Goal: Task Accomplishment & Management: Complete application form

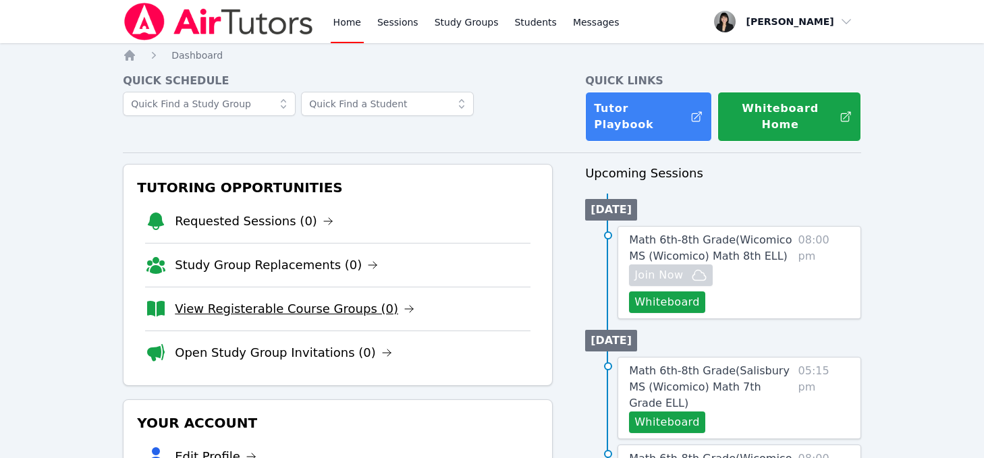
click at [285, 300] on link "View Registerable Course Groups (0)" at bounding box center [295, 309] width 240 height 19
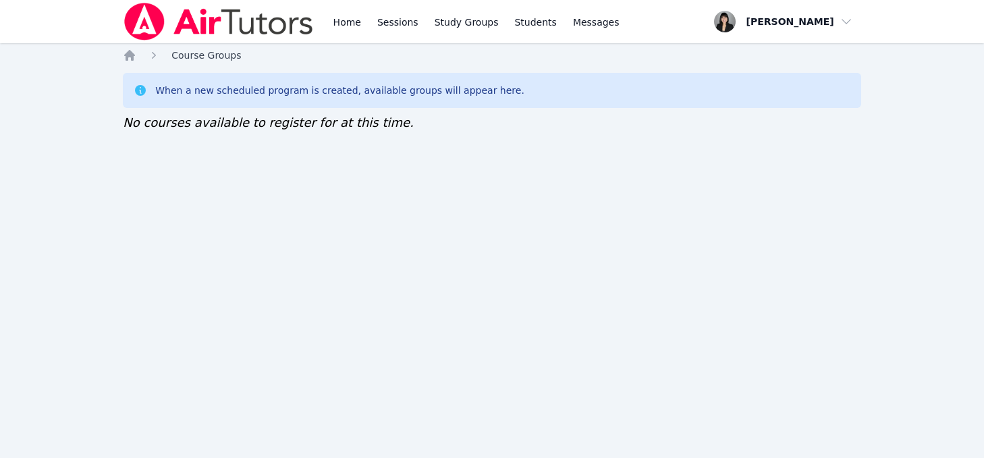
click at [189, 57] on span "Course Groups" at bounding box center [205, 55] width 69 height 11
click at [130, 54] on icon "Breadcrumb" at bounding box center [129, 55] width 11 height 11
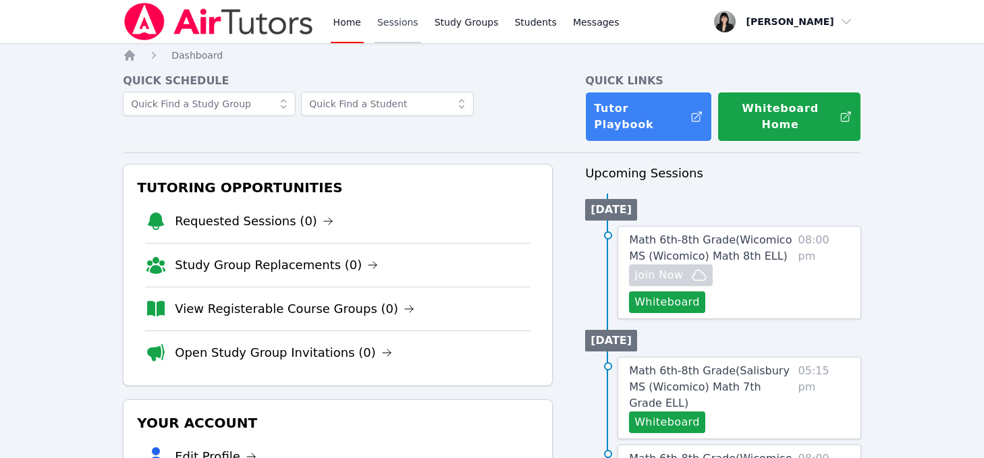
click at [387, 23] on link "Sessions" at bounding box center [397, 21] width 47 height 43
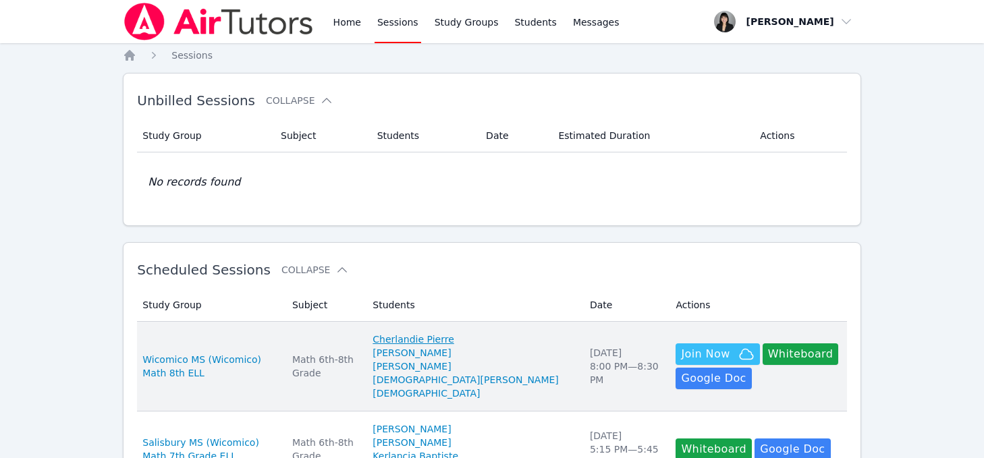
scroll to position [833, 0]
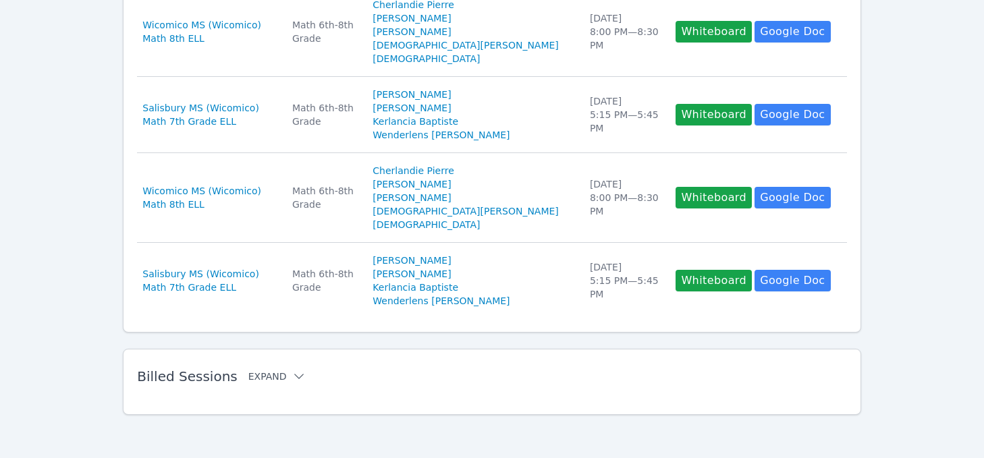
click at [292, 376] on icon at bounding box center [298, 376] width 13 height 13
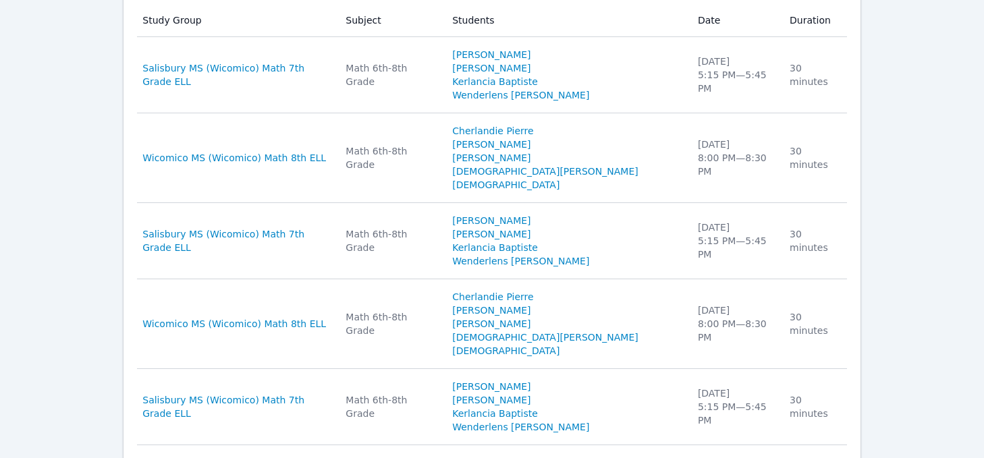
scroll to position [1226, 0]
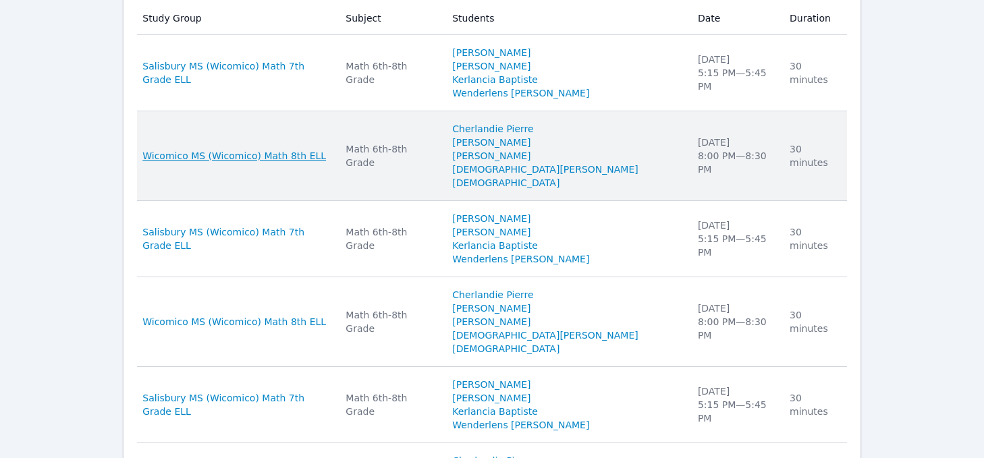
click at [267, 151] on span "Wicomico MS (Wicomico) Math 8th ELL" at bounding box center [234, 155] width 184 height 13
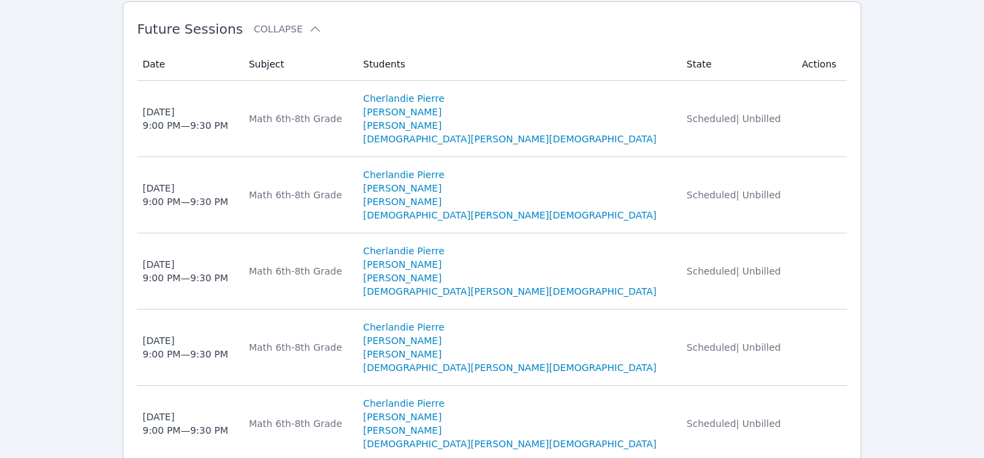
scroll to position [1304, 0]
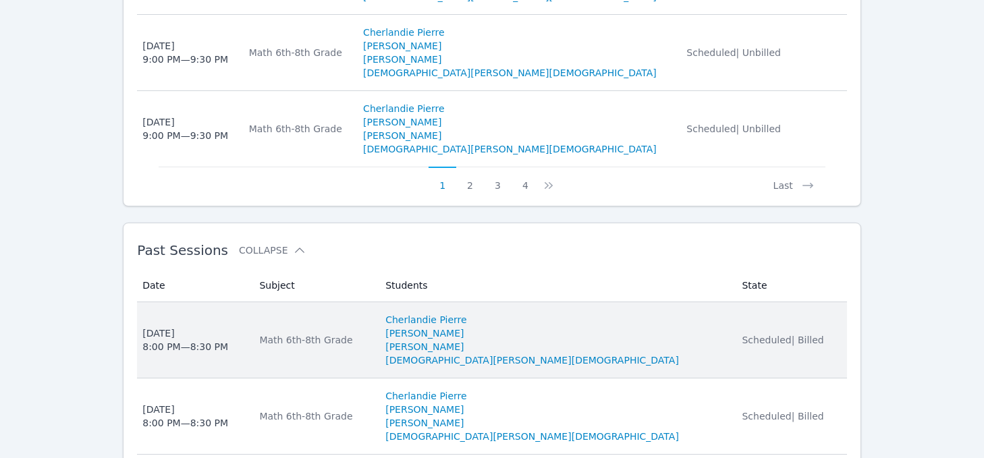
click at [172, 327] on div "Fri Sep 19 8:00 PM — 8:30 PM" at bounding box center [185, 340] width 86 height 27
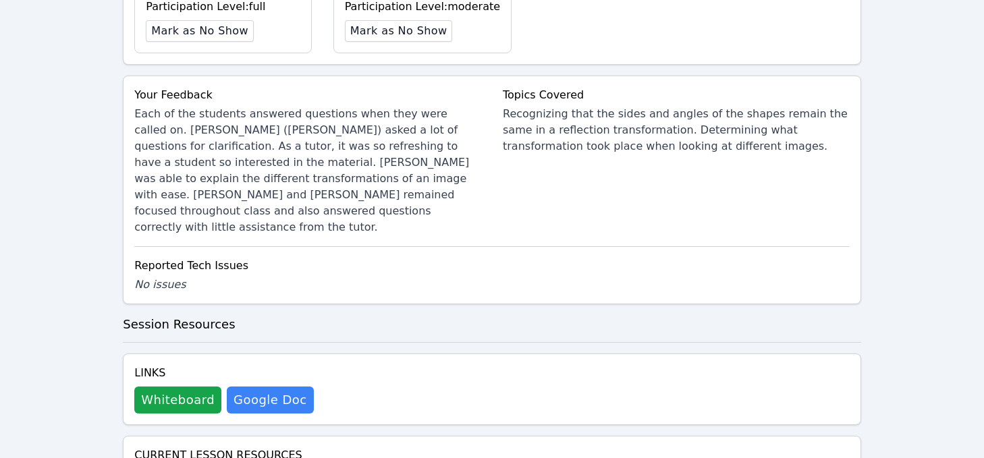
scroll to position [730, 0]
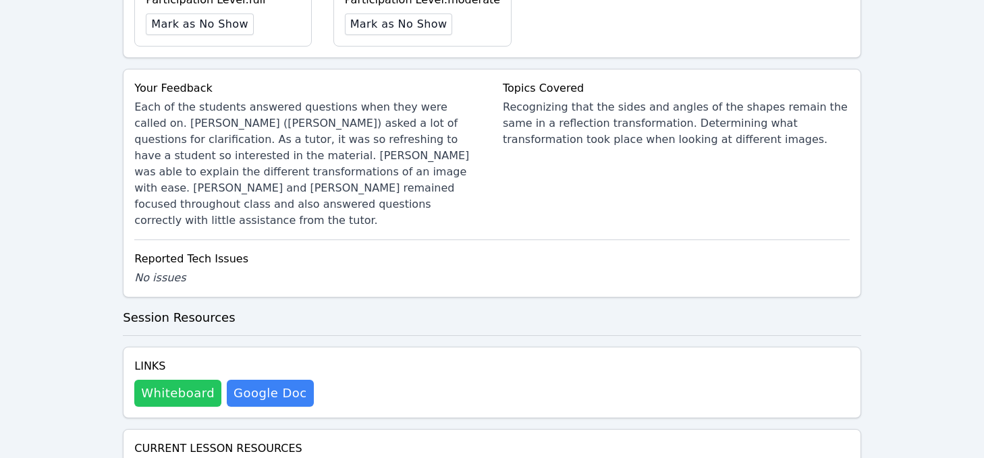
click at [176, 380] on button "Whiteboard" at bounding box center [177, 393] width 87 height 27
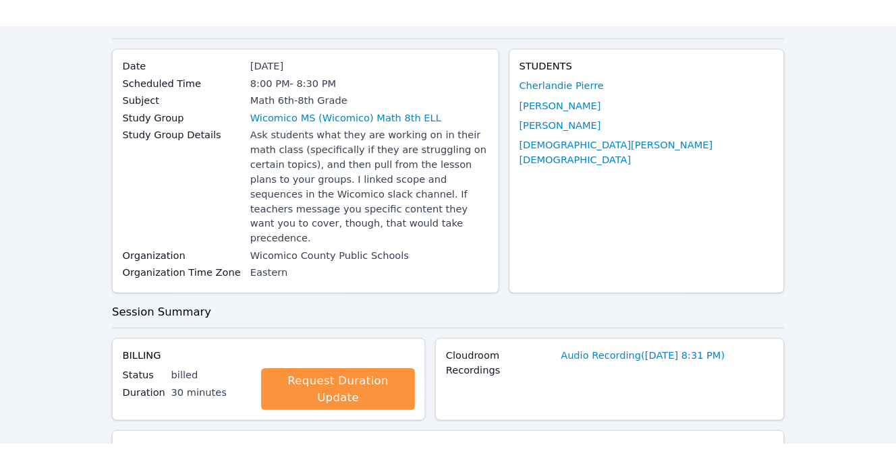
scroll to position [0, 0]
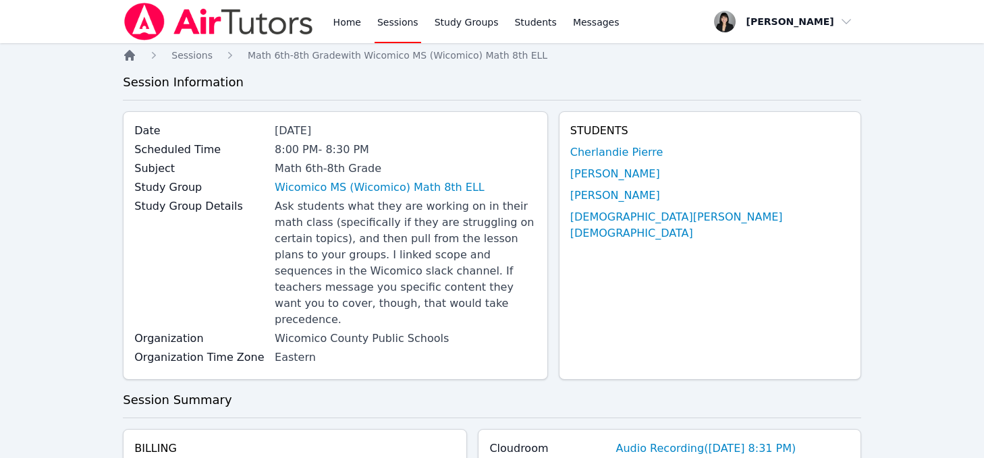
click at [131, 53] on icon "Breadcrumb" at bounding box center [129, 55] width 11 height 11
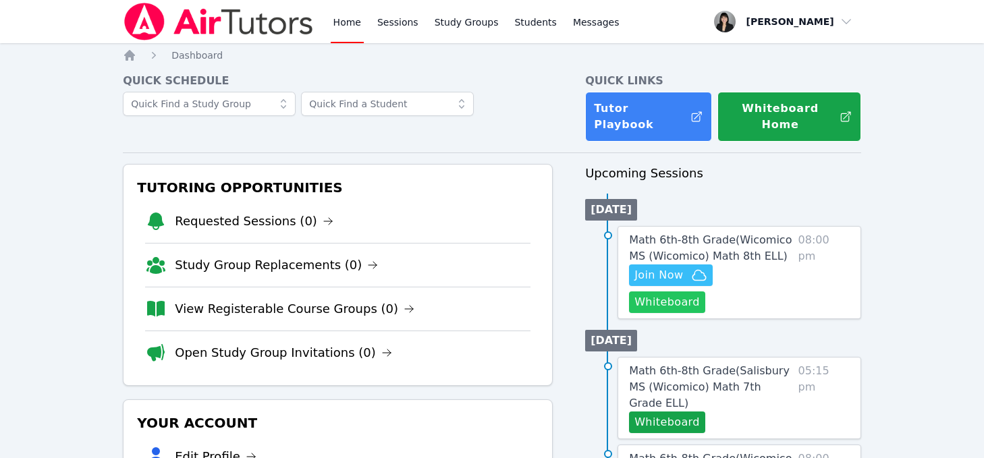
click at [705, 291] on button "Whiteboard" at bounding box center [667, 302] width 76 height 22
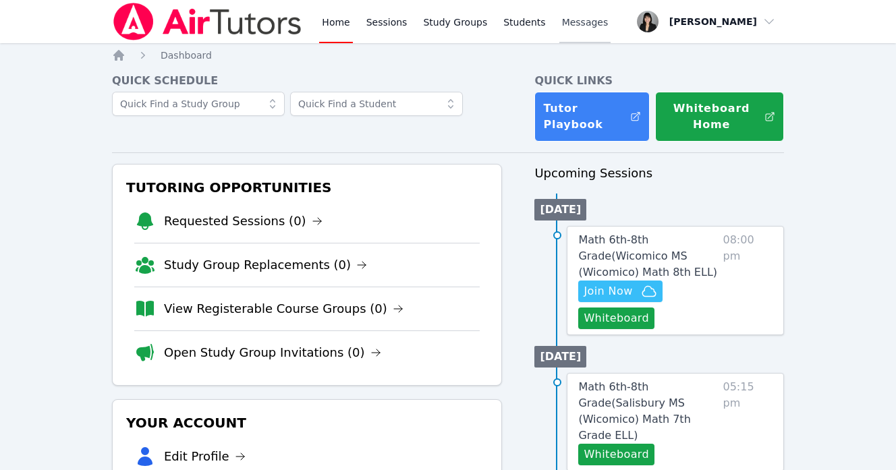
click at [586, 25] on span "Messages" at bounding box center [585, 22] width 47 height 13
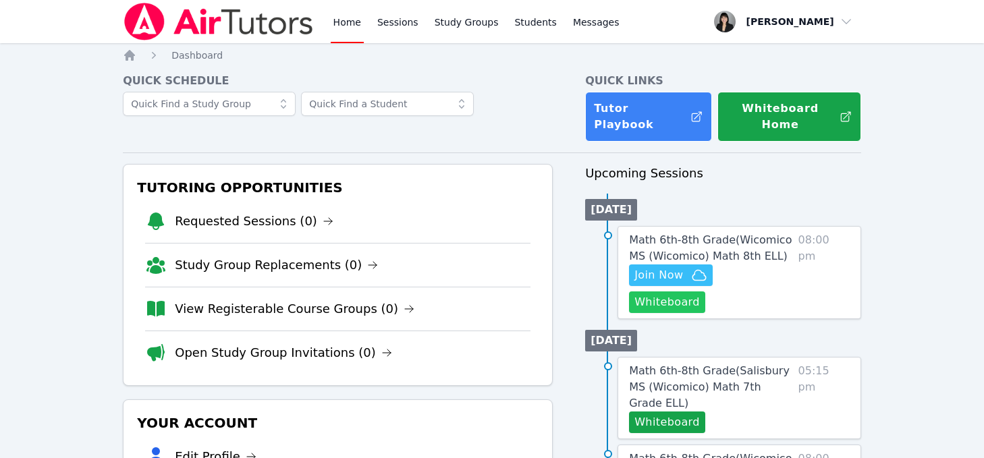
click at [705, 291] on button "Whiteboard" at bounding box center [667, 302] width 76 height 22
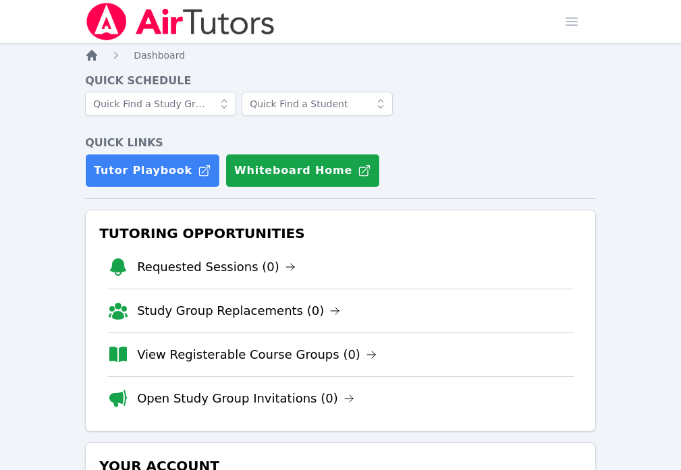
click at [95, 52] on icon "Breadcrumb" at bounding box center [91, 55] width 13 height 13
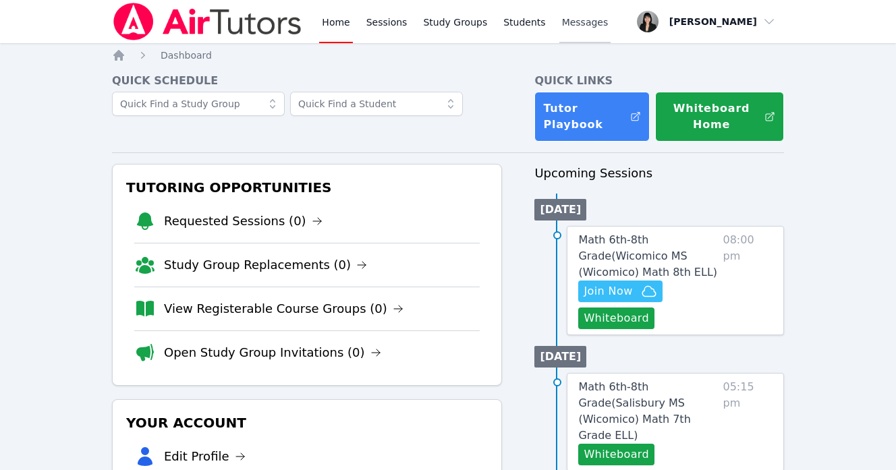
click at [562, 27] on span "Messages" at bounding box center [585, 22] width 47 height 13
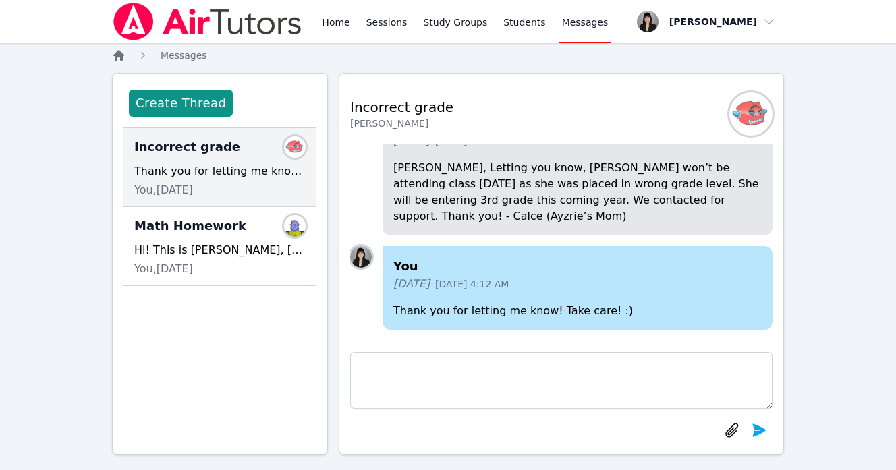
click at [118, 54] on icon "Breadcrumb" at bounding box center [118, 55] width 11 height 11
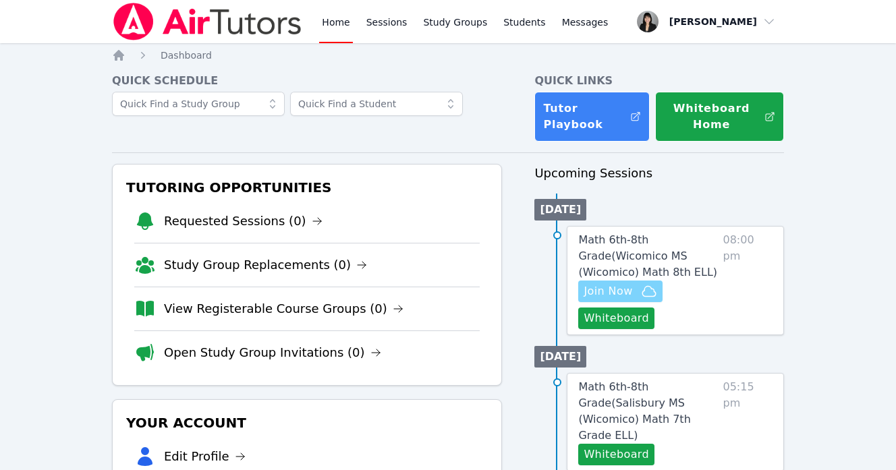
click at [617, 290] on span "Join Now" at bounding box center [608, 291] width 49 height 16
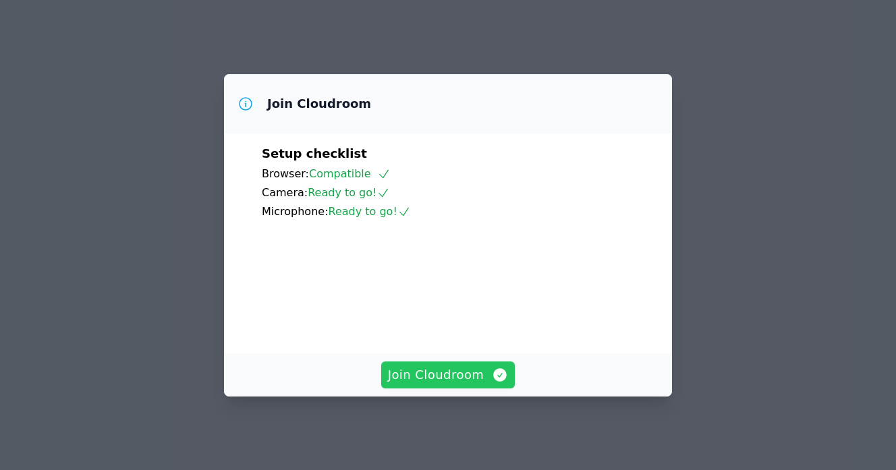
click at [432, 379] on span "Join Cloudroom" at bounding box center [448, 375] width 121 height 19
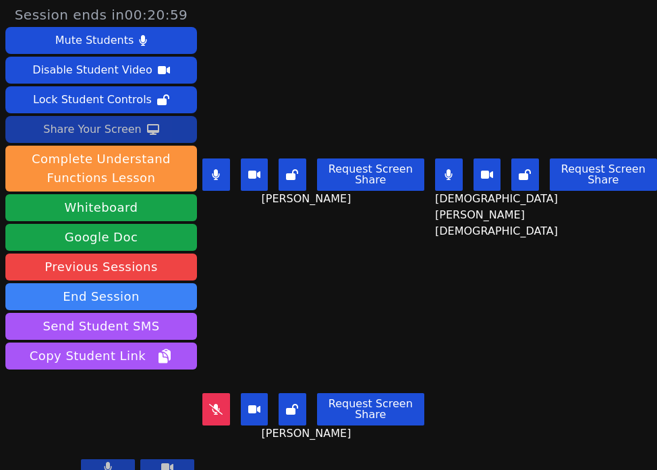
click at [103, 134] on div "Share Your Screen" at bounding box center [92, 130] width 99 height 22
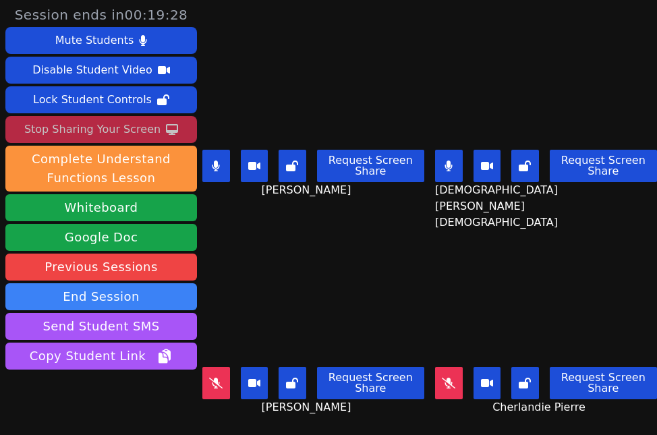
click at [455, 163] on button at bounding box center [449, 166] width 28 height 32
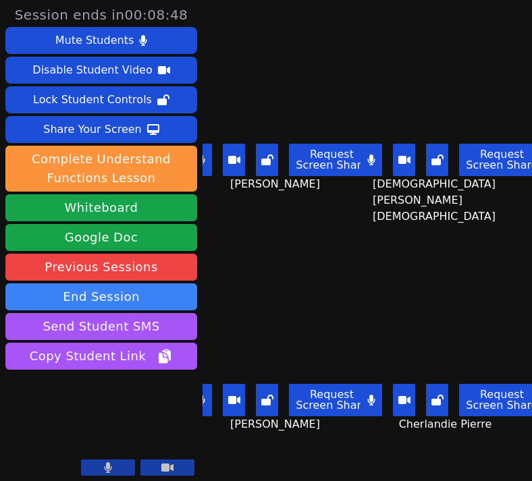
click at [210, 406] on button at bounding box center [201, 400] width 22 height 32
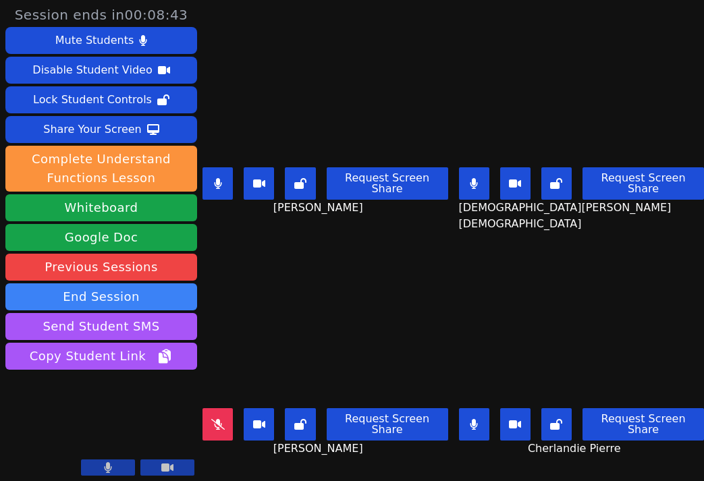
click at [482, 175] on button at bounding box center [474, 183] width 30 height 32
click at [482, 414] on button at bounding box center [474, 424] width 30 height 32
click at [480, 430] on button at bounding box center [474, 424] width 30 height 32
click at [217, 189] on icon at bounding box center [217, 183] width 7 height 11
click at [224, 428] on button at bounding box center [217, 424] width 30 height 32
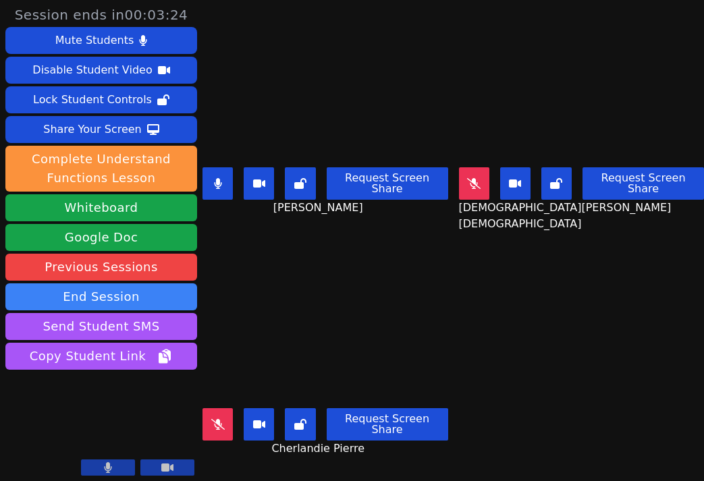
click at [227, 190] on button at bounding box center [217, 183] width 30 height 32
click at [221, 424] on icon at bounding box center [217, 424] width 13 height 11
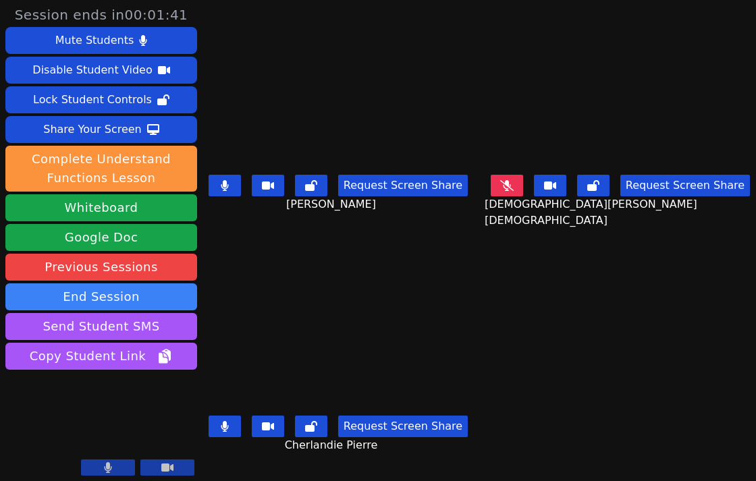
click at [237, 192] on button at bounding box center [224, 186] width 32 height 22
click at [231, 190] on icon at bounding box center [224, 185] width 13 height 11
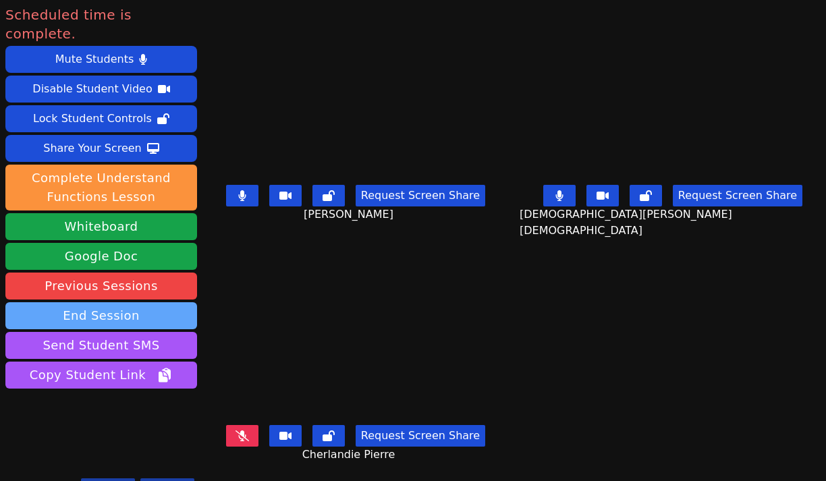
click at [100, 302] on button "End Session" at bounding box center [101, 315] width 192 height 27
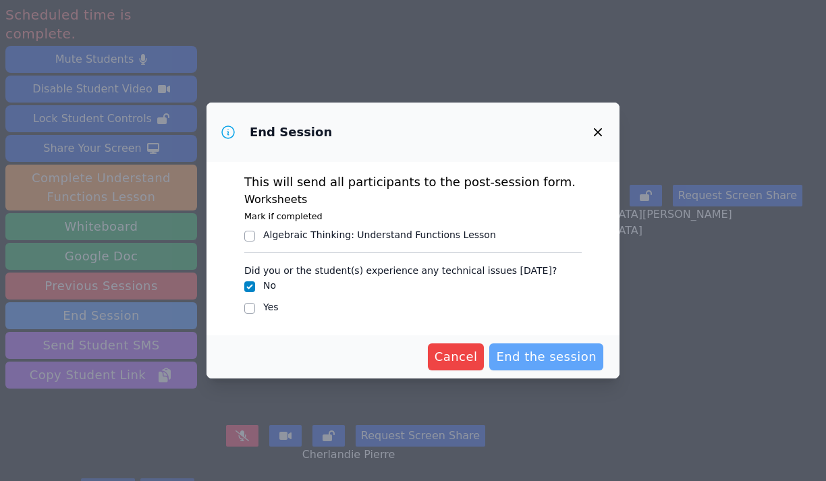
click at [539, 352] on span "End the session" at bounding box center [546, 356] width 101 height 19
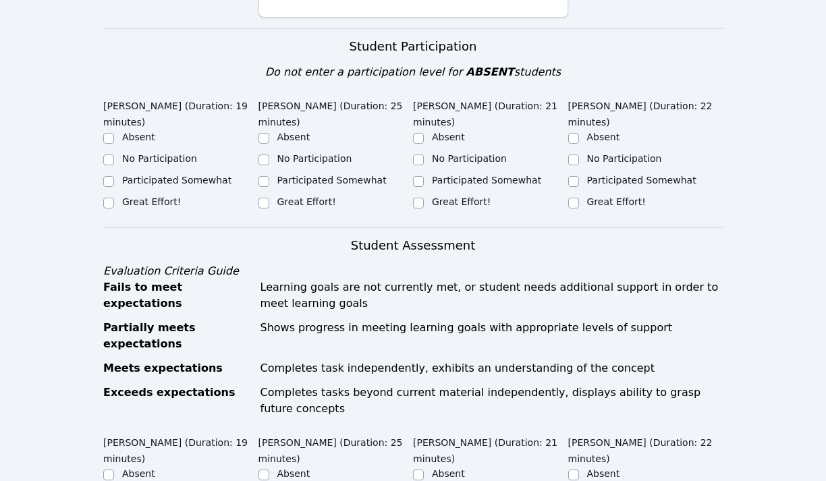
scroll to position [471, 0]
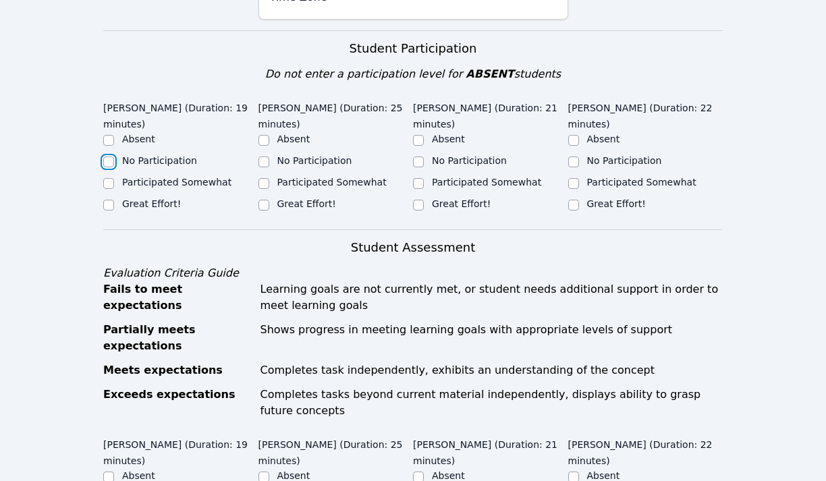
click at [107, 157] on input "No Participation" at bounding box center [108, 162] width 11 height 11
checkbox input "true"
click at [260, 200] on input "Great Effort!" at bounding box center [263, 205] width 11 height 11
checkbox input "true"
click at [418, 178] on input "Participated Somewhat" at bounding box center [418, 183] width 11 height 11
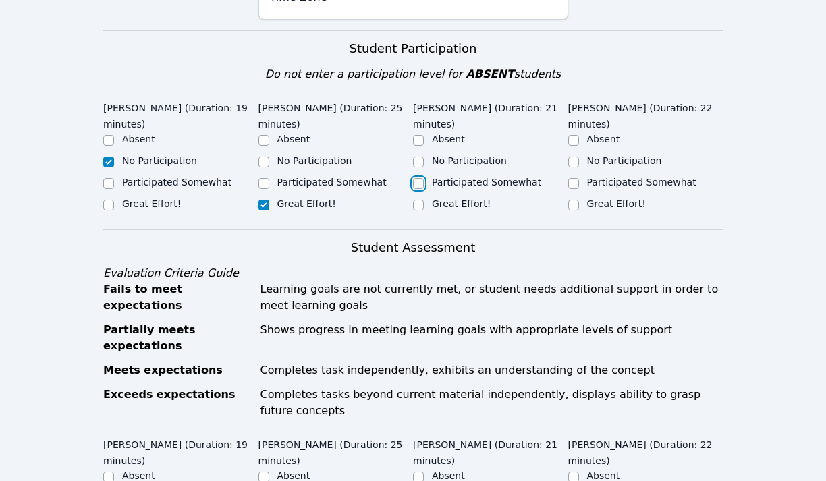
checkbox input "true"
click at [571, 178] on input "Participated Somewhat" at bounding box center [573, 183] width 11 height 11
checkbox input "true"
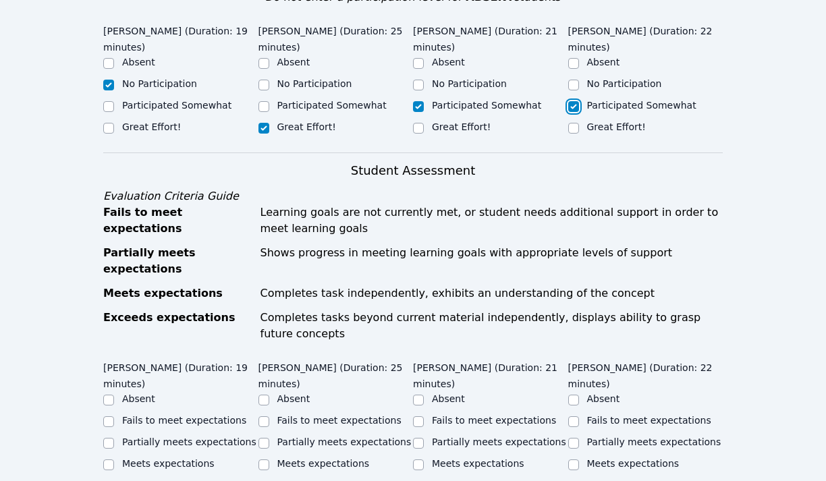
scroll to position [633, 0]
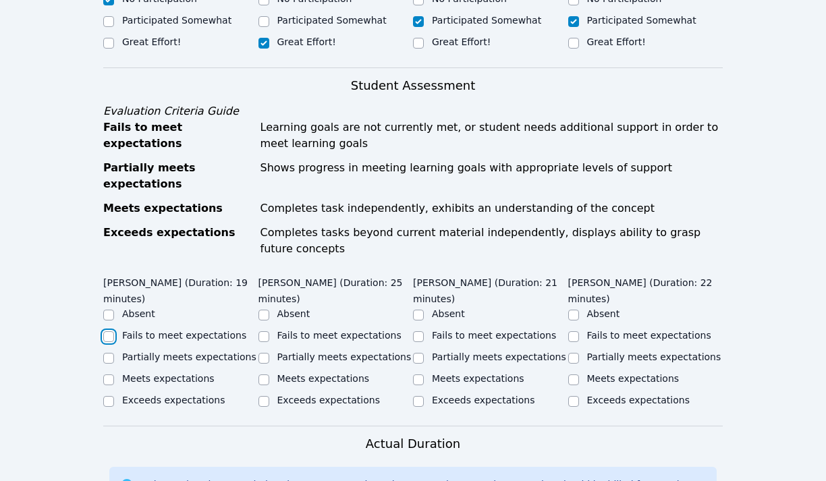
click at [111, 331] on input "Fails to meet expectations" at bounding box center [108, 336] width 11 height 11
checkbox input "true"
click at [262, 374] on input "Meets expectations" at bounding box center [263, 379] width 11 height 11
checkbox input "true"
click at [416, 374] on input "Meets expectations" at bounding box center [418, 379] width 11 height 11
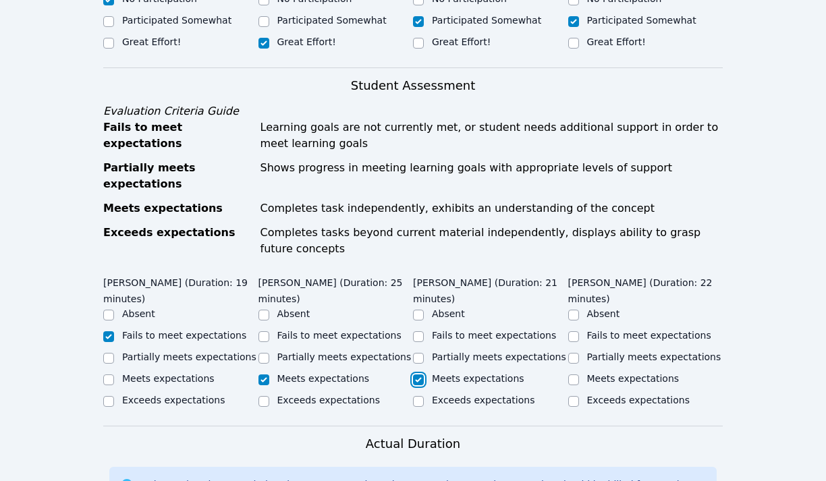
checkbox input "true"
click at [573, 374] on input "Meets expectations" at bounding box center [573, 379] width 11 height 11
checkbox input "true"
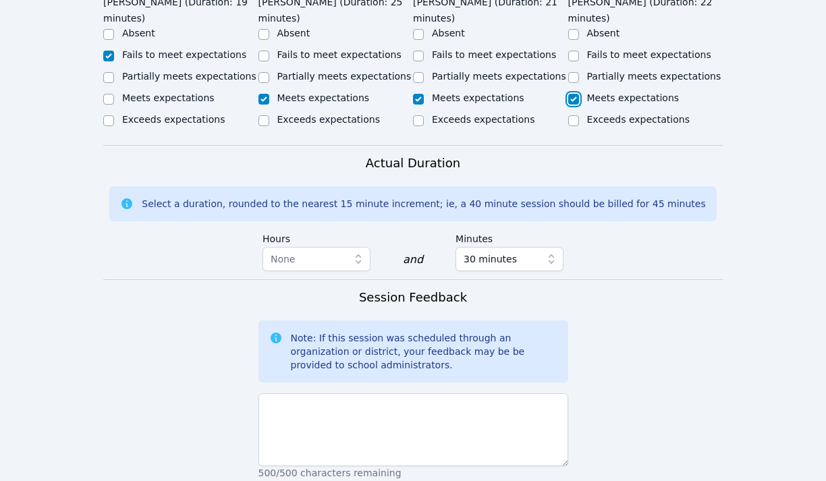
scroll to position [949, 0]
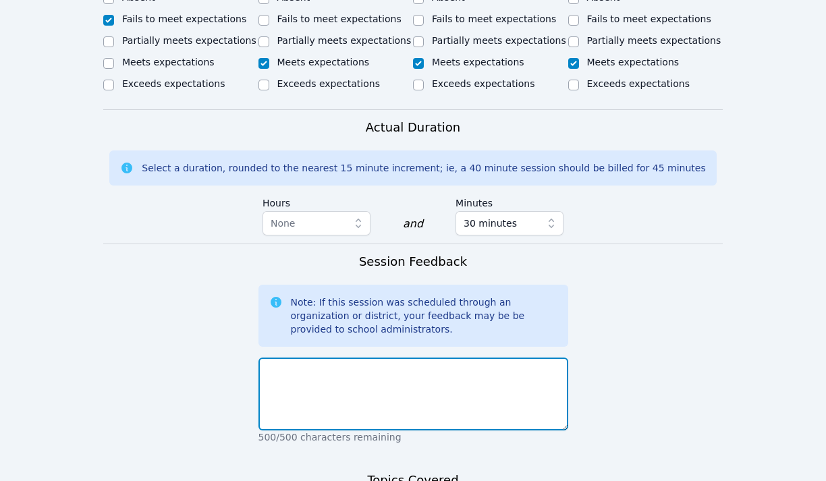
click at [386, 369] on textarea at bounding box center [413, 394] width 310 height 73
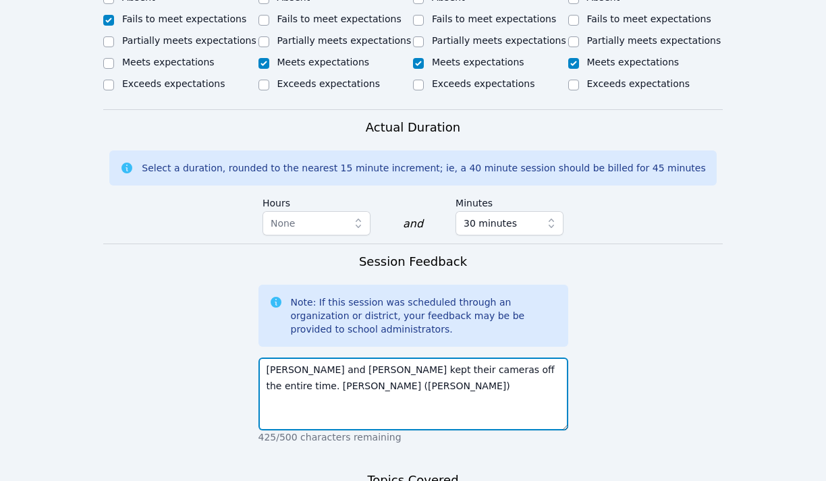
drag, startPoint x: 521, startPoint y: 336, endPoint x: 552, endPoint y: 347, distance: 33.1
click at [552, 358] on textarea "Oliver and Christian kept their cameras off the entire time. Miller (Jean)" at bounding box center [413, 394] width 310 height 73
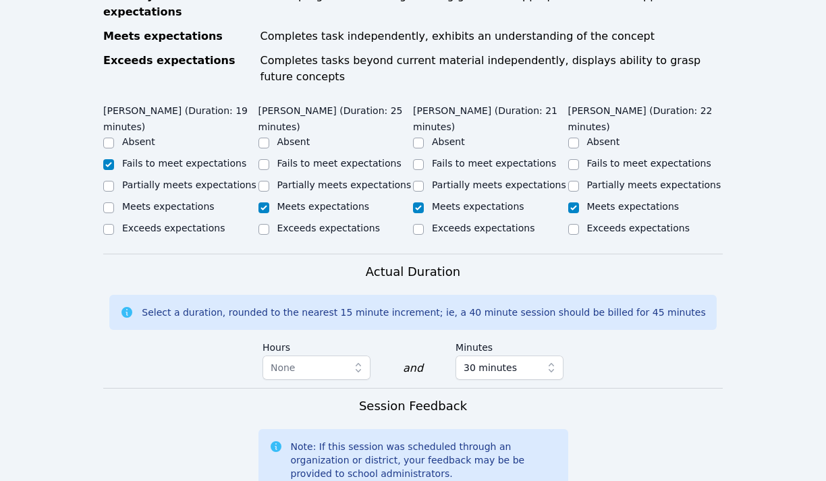
scroll to position [804, 0]
type textarea "Oliver and Christian kept their cameras off the entire time. Miller is quick to…"
click at [110, 181] on input "Partially meets expectations" at bounding box center [108, 186] width 11 height 11
checkbox input "true"
checkbox input "false"
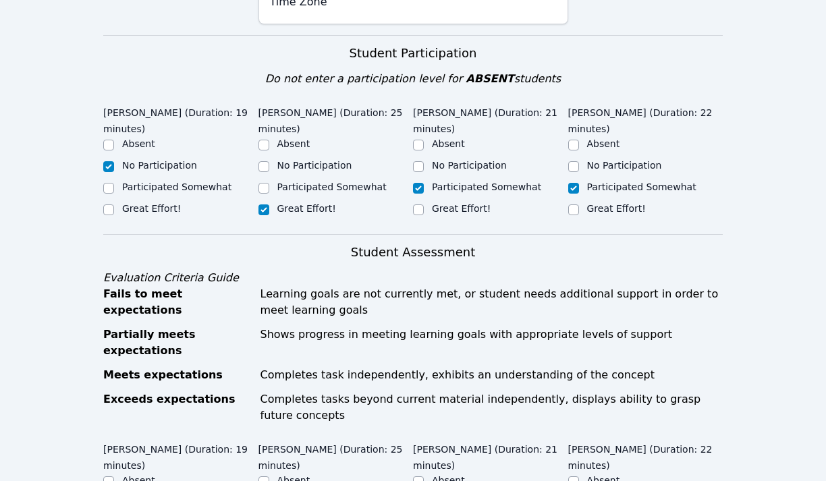
scroll to position [463, 0]
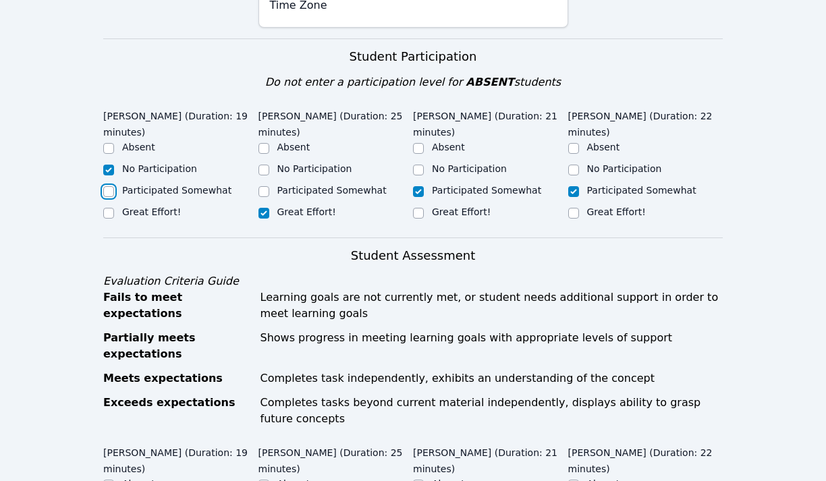
click at [109, 186] on input "Participated Somewhat" at bounding box center [108, 191] width 11 height 11
checkbox input "true"
checkbox input "false"
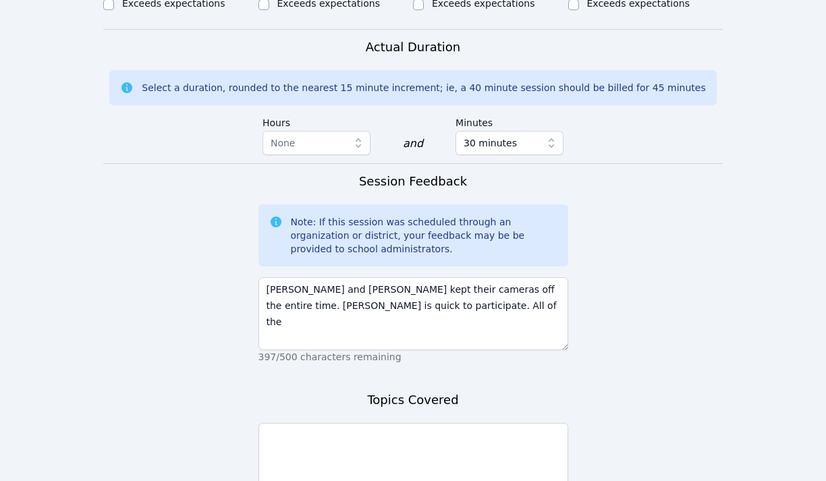
scroll to position [1030, 0]
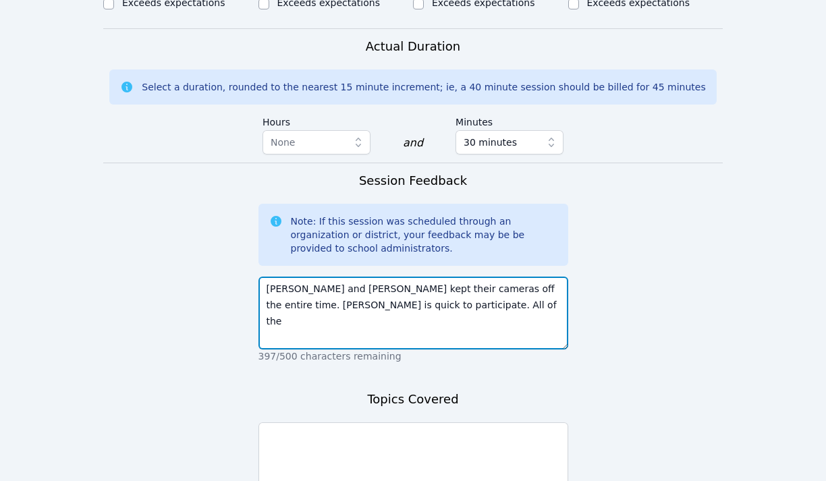
drag, startPoint x: 413, startPoint y: 271, endPoint x: 356, endPoint y: 271, distance: 57.4
click at [356, 277] on textarea "Oliver and Christian kept their cameras off the entire time. Miller is quick to…" at bounding box center [413, 313] width 310 height 73
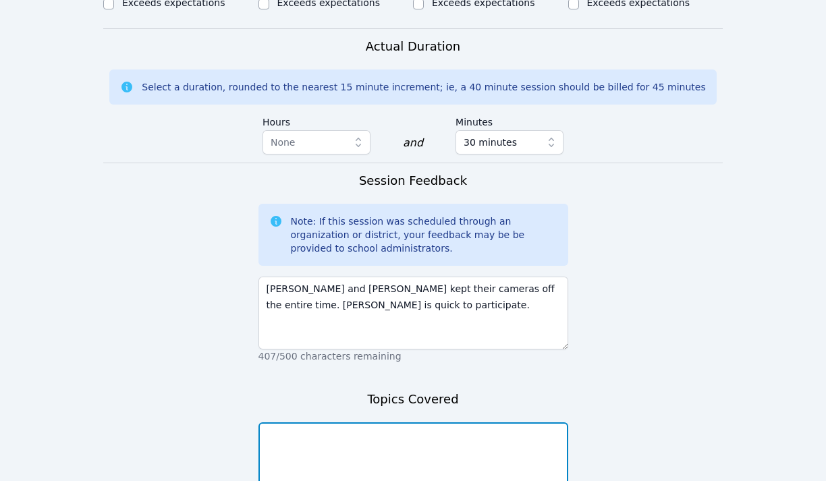
click at [391, 432] on textarea at bounding box center [413, 458] width 310 height 73
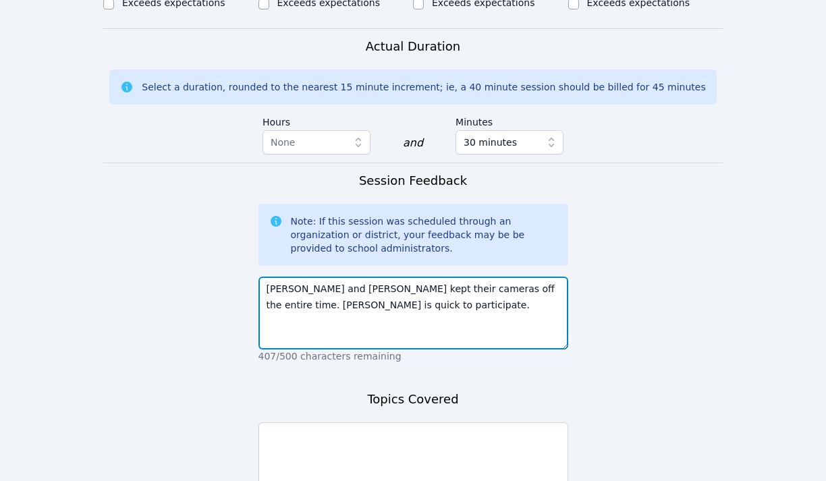
click at [399, 277] on textarea "Oliver and Christian kept their cameras off the entire time. Miller is quick to…" at bounding box center [413, 313] width 310 height 73
drag, startPoint x: 358, startPoint y: 272, endPoint x: 399, endPoint y: 297, distance: 48.7
click at [399, 297] on textarea "Oliver and Christian kept their cameras off the entire time. Miller is quick to…" at bounding box center [413, 313] width 310 height 73
type textarea "Oliver and Christian kept their cameras off the entire time. Miller is quick to…"
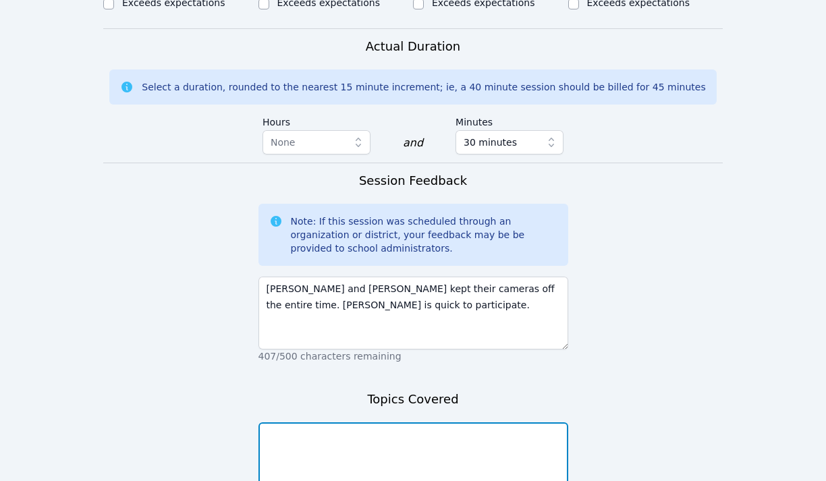
click at [359, 423] on textarea at bounding box center [413, 458] width 310 height 73
type textarea "Translations and"
drag, startPoint x: 347, startPoint y: 407, endPoint x: 171, endPoint y: 387, distance: 177.2
click at [171, 387] on form "Student Participation Do not enter a participation level for ABSENT students Ol…" at bounding box center [412, 26] width 619 height 1111
type textarea "G"
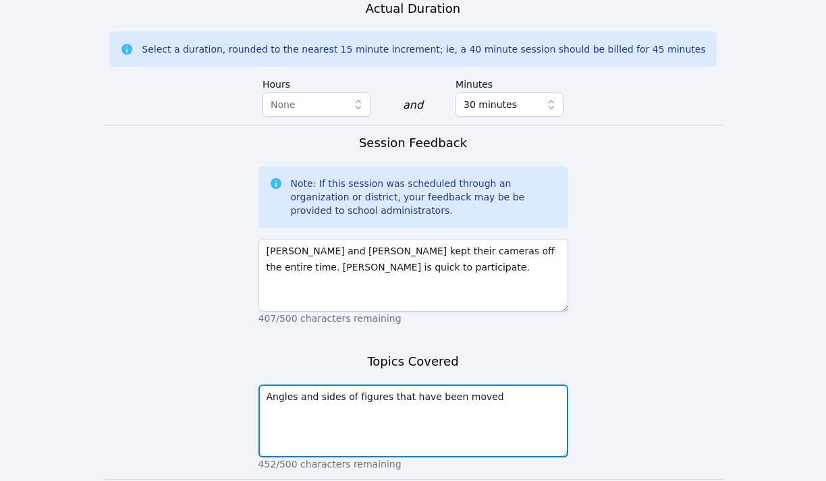
scroll to position [1111, 0]
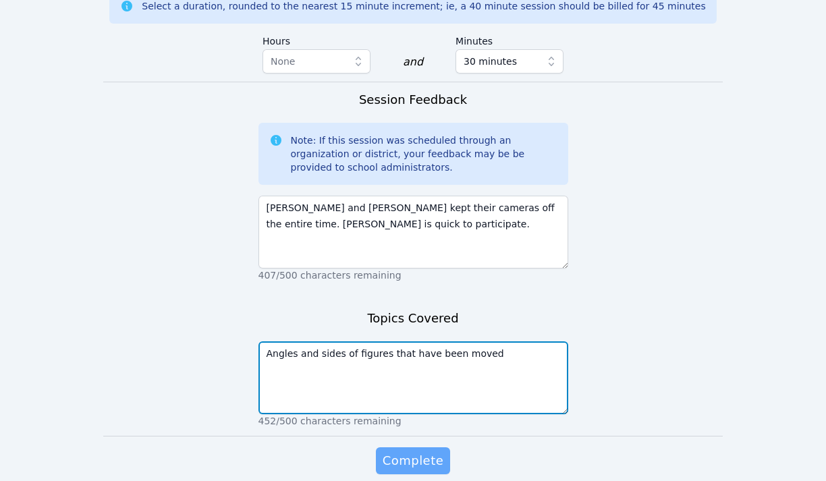
type textarea "Angles and sides of figures that have been moved"
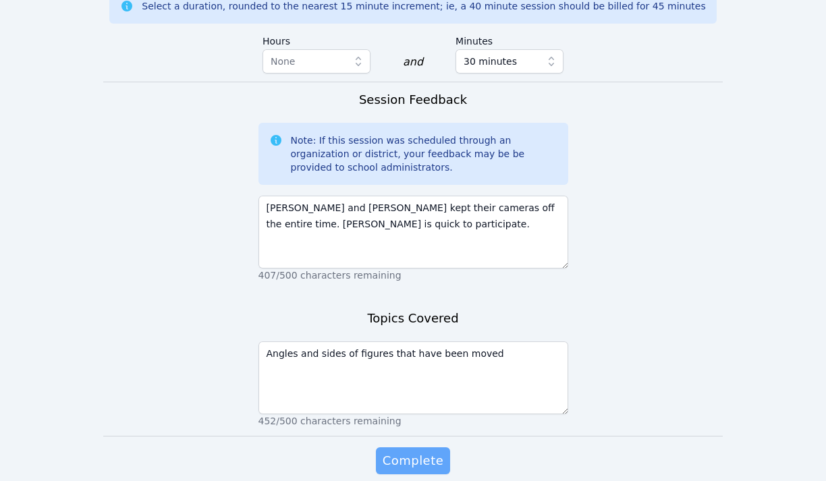
click at [403, 451] on span "Complete" at bounding box center [413, 460] width 61 height 19
